Goal: Task Accomplishment & Management: Use online tool/utility

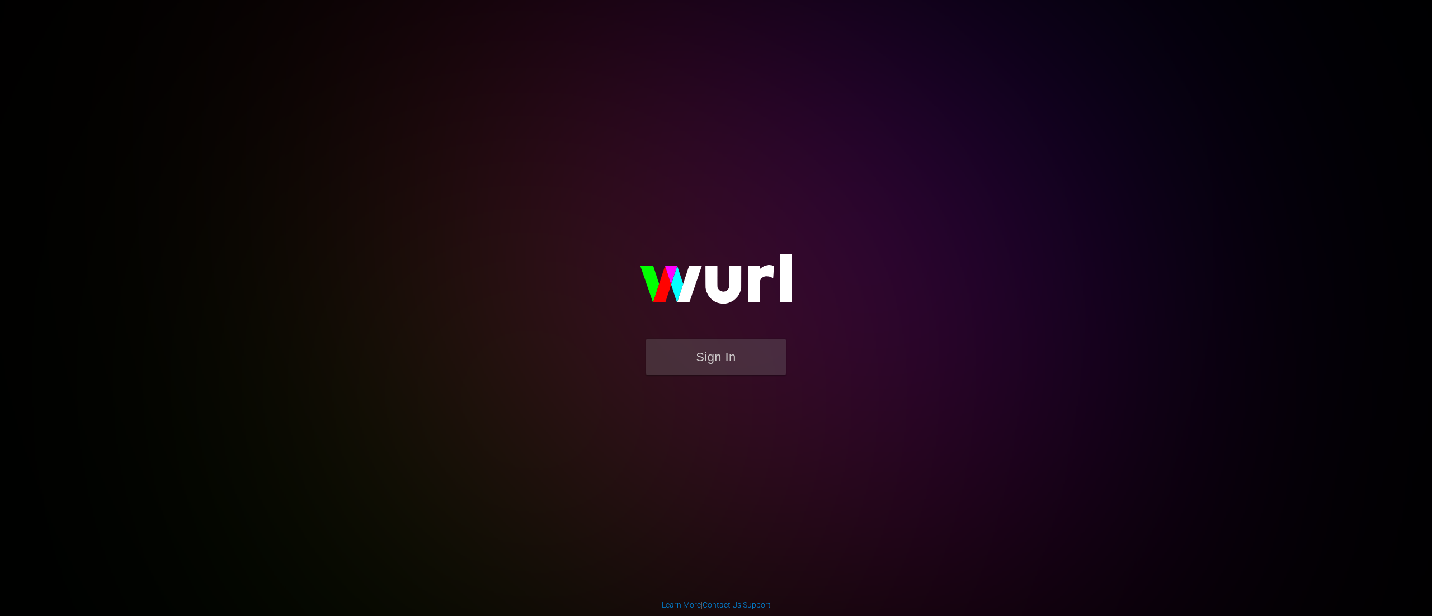
click at [768, 337] on img at bounding box center [716, 284] width 224 height 108
click at [754, 360] on button "Sign In" at bounding box center [716, 357] width 140 height 36
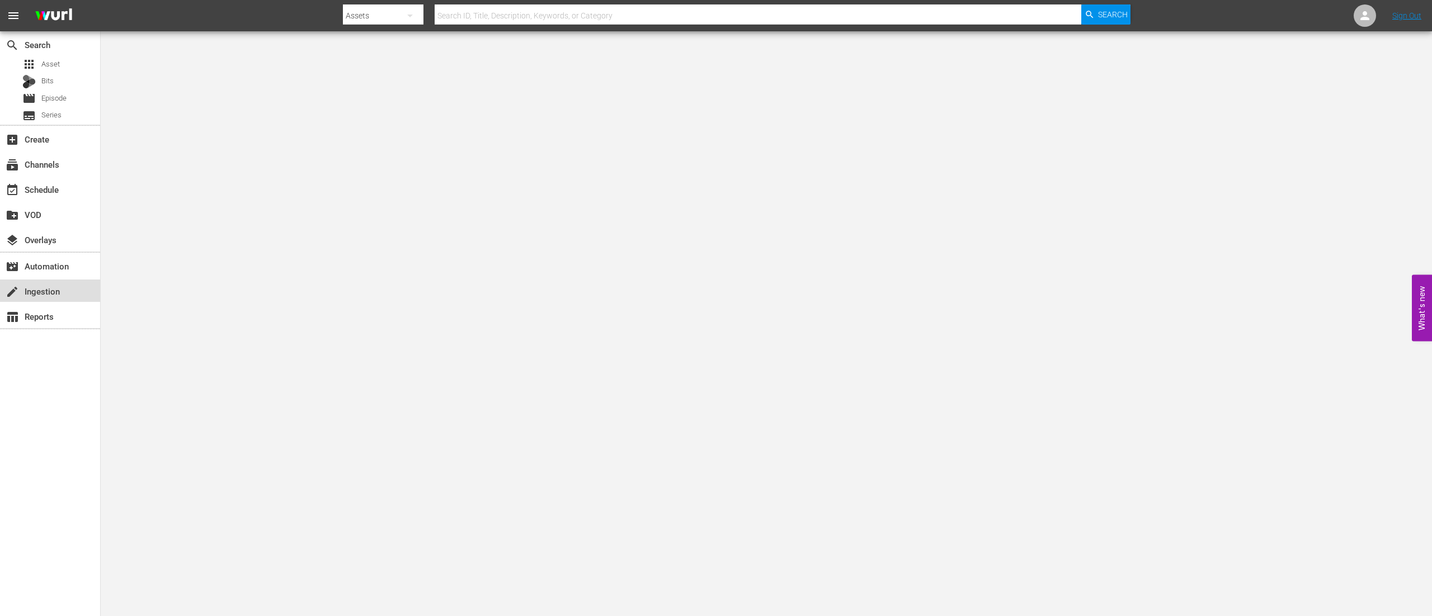
click at [46, 295] on div "create Ingestion" at bounding box center [31, 290] width 63 height 10
